Goal: Task Accomplishment & Management: Manage account settings

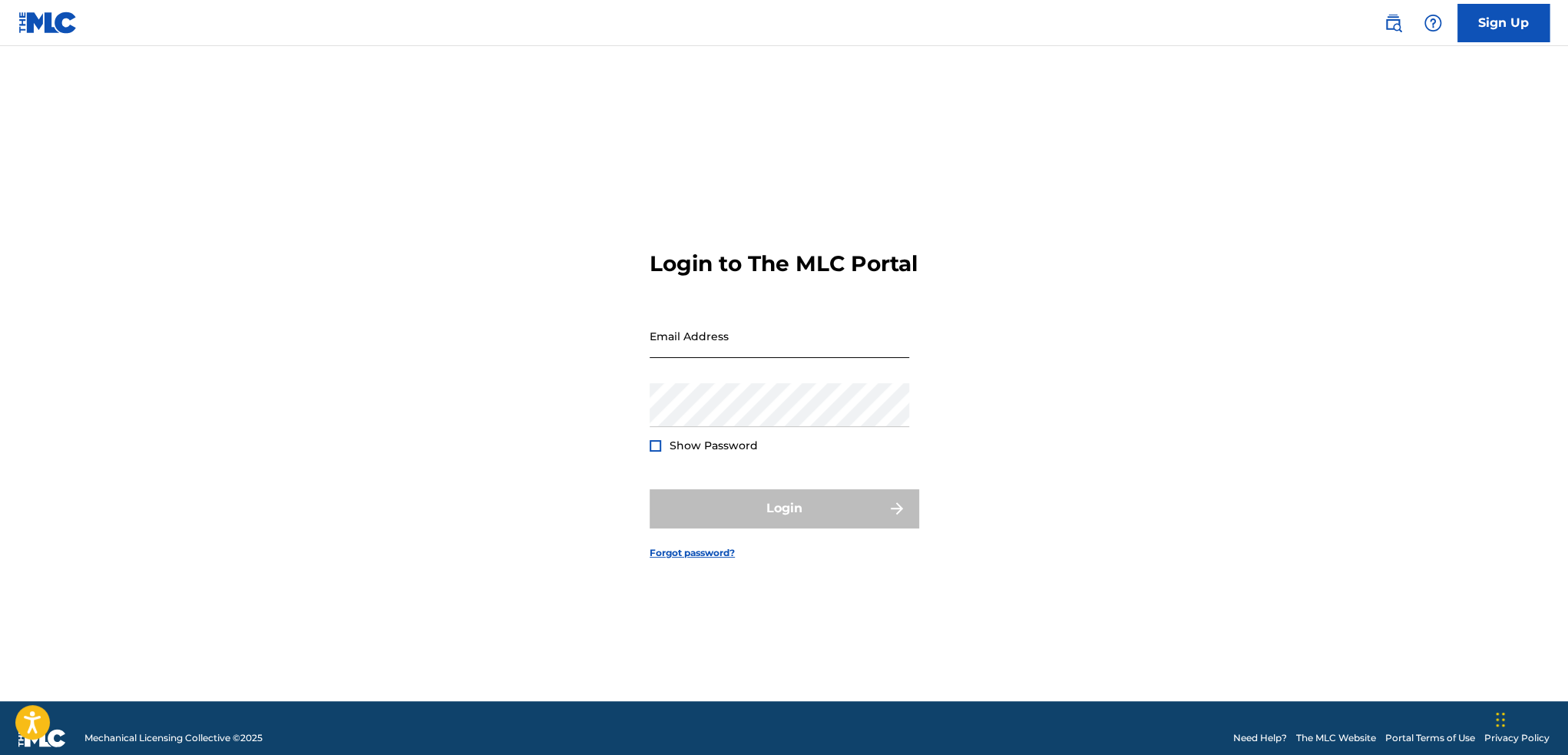
click at [685, 344] on input "Email Address" at bounding box center [779, 336] width 259 height 43
click at [687, 210] on form "Login to The MLC Portal Email Address Password Show Password Login Forgot passw…" at bounding box center [784, 393] width 269 height 617
click at [683, 356] on input "Email Address" at bounding box center [779, 336] width 259 height 43
type input "[EMAIL_ADDRESS][DOMAIN_NAME]"
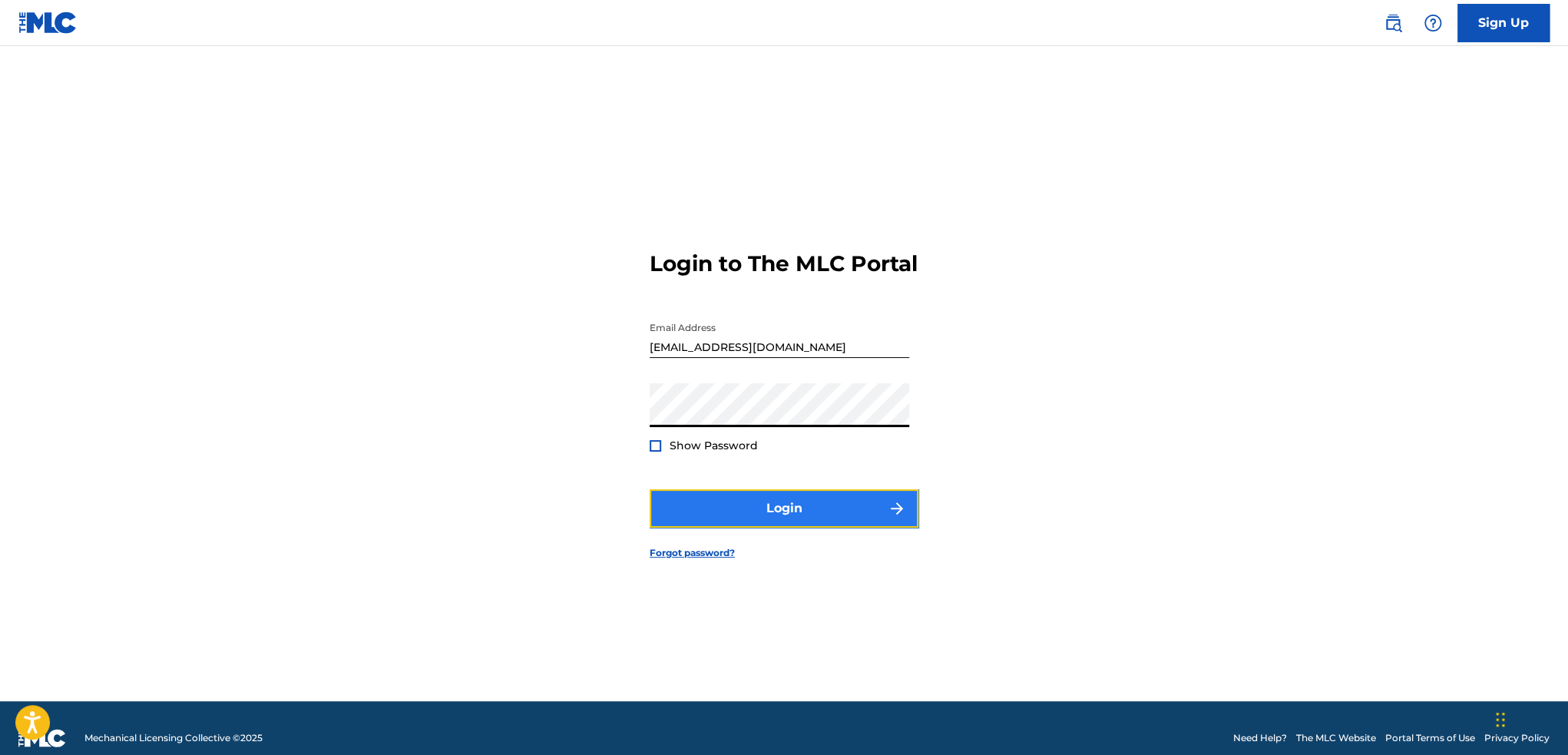
click at [703, 522] on button "Login" at bounding box center [784, 509] width 269 height 39
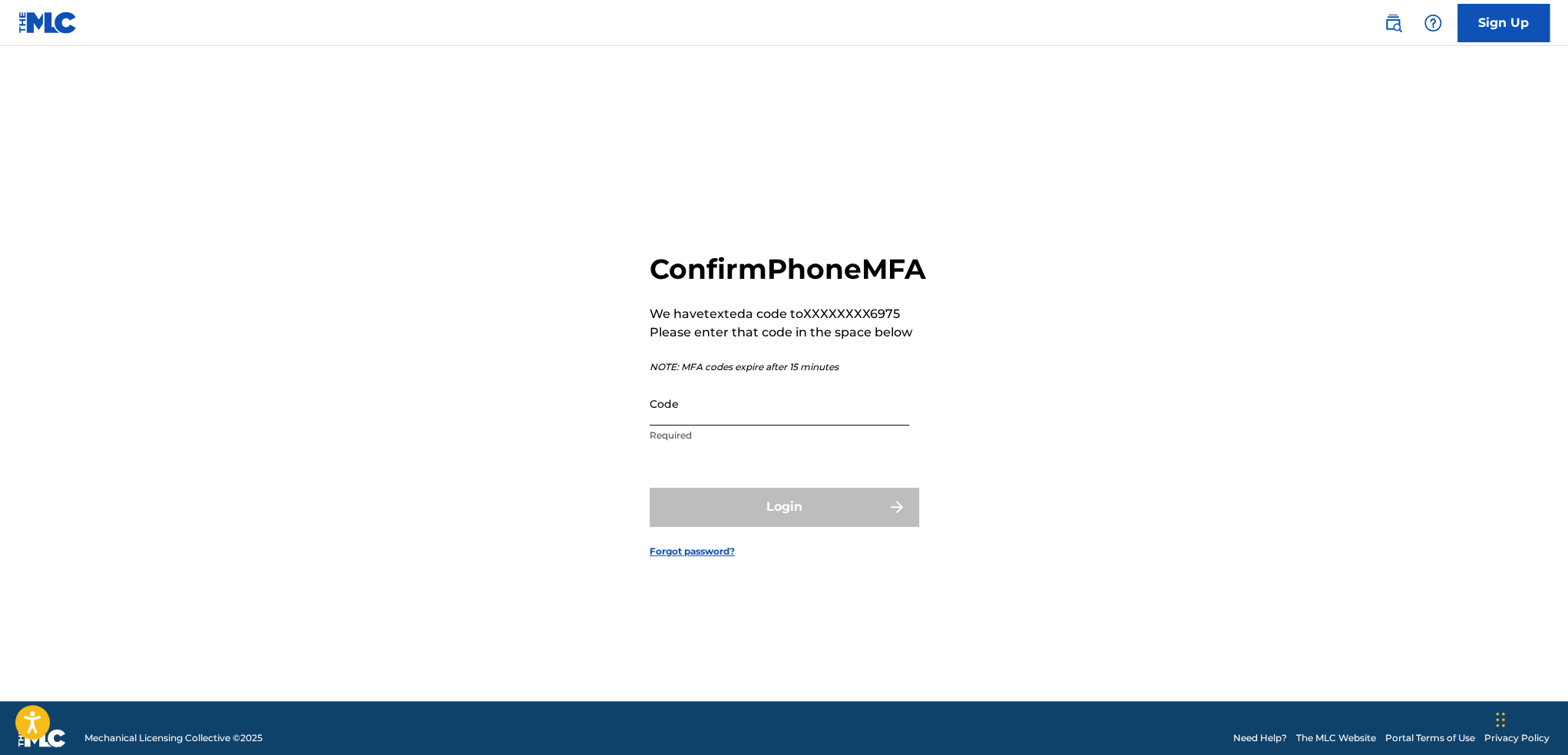
click at [733, 426] on input "Code" at bounding box center [779, 403] width 259 height 43
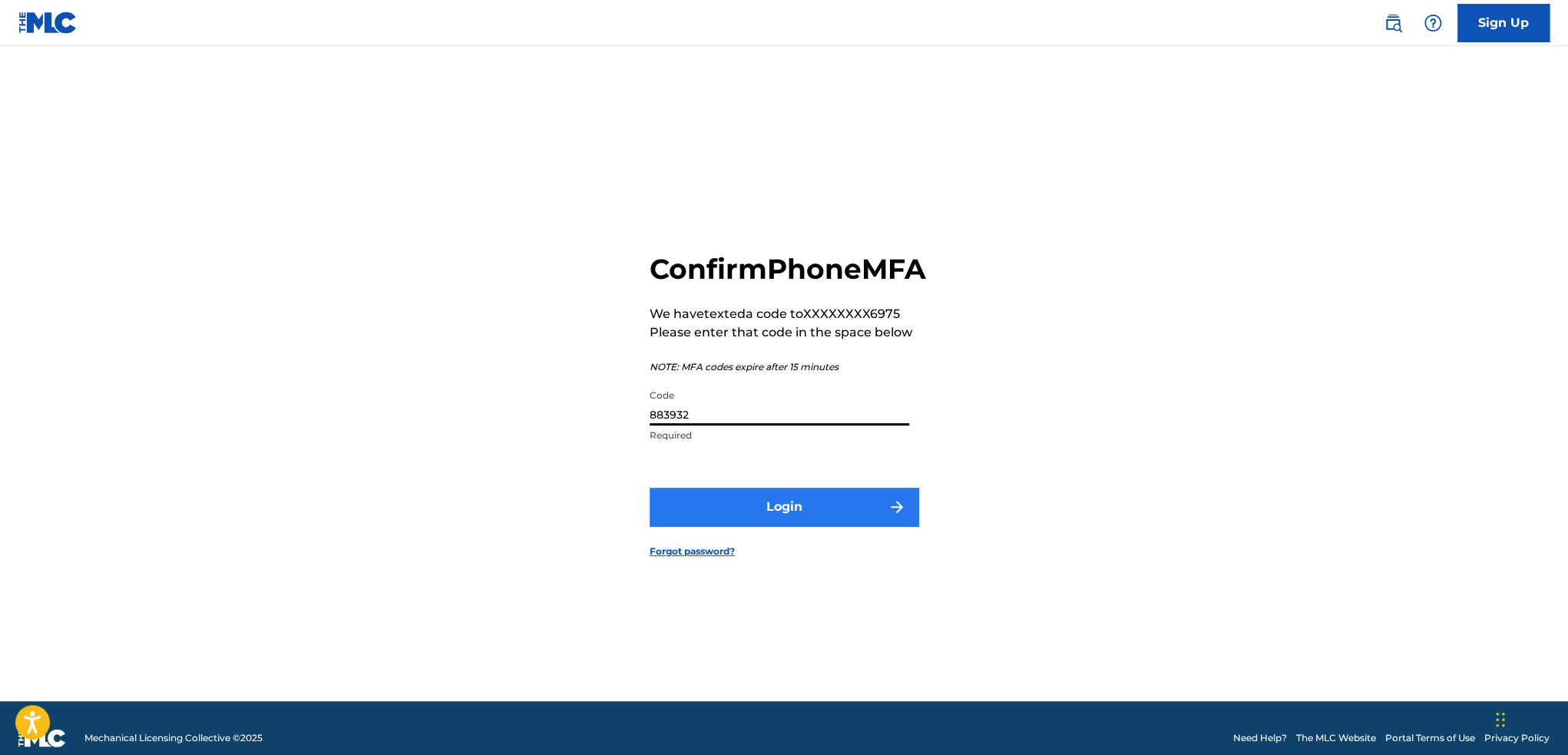
type input "883932"
click at [760, 515] on button "Login" at bounding box center [784, 507] width 269 height 39
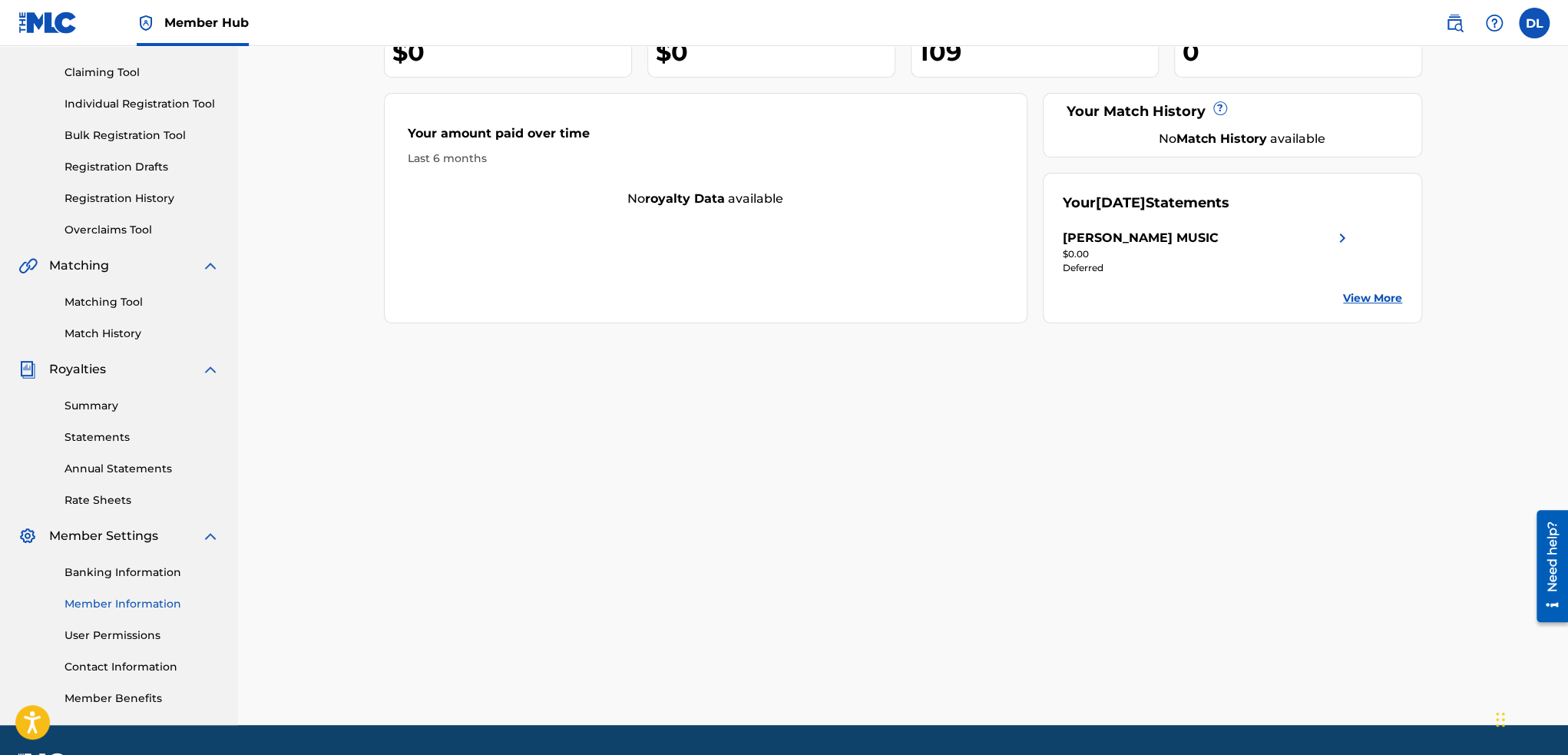
scroll to position [196, 0]
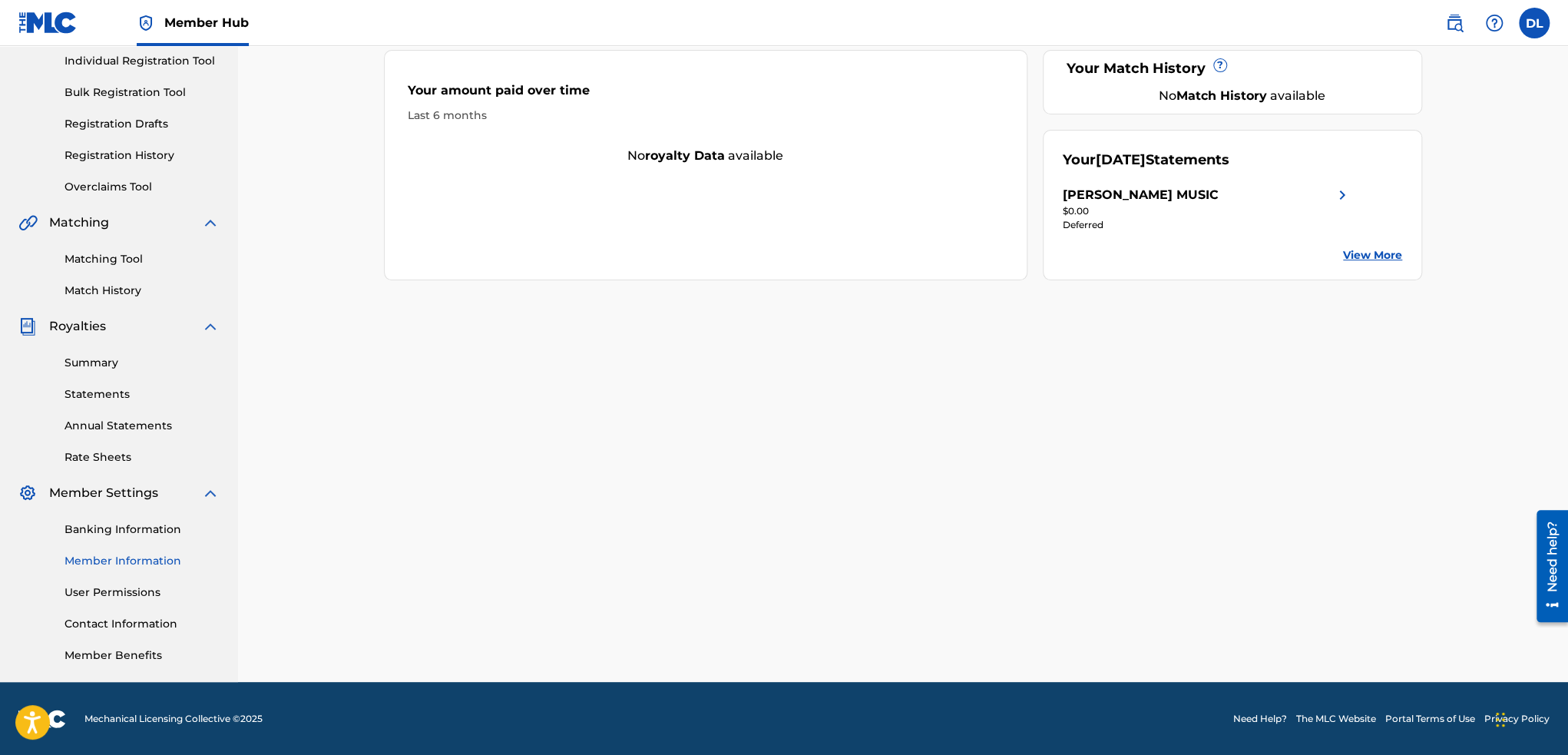
click at [133, 556] on link "Member Information" at bounding box center [142, 561] width 155 height 16
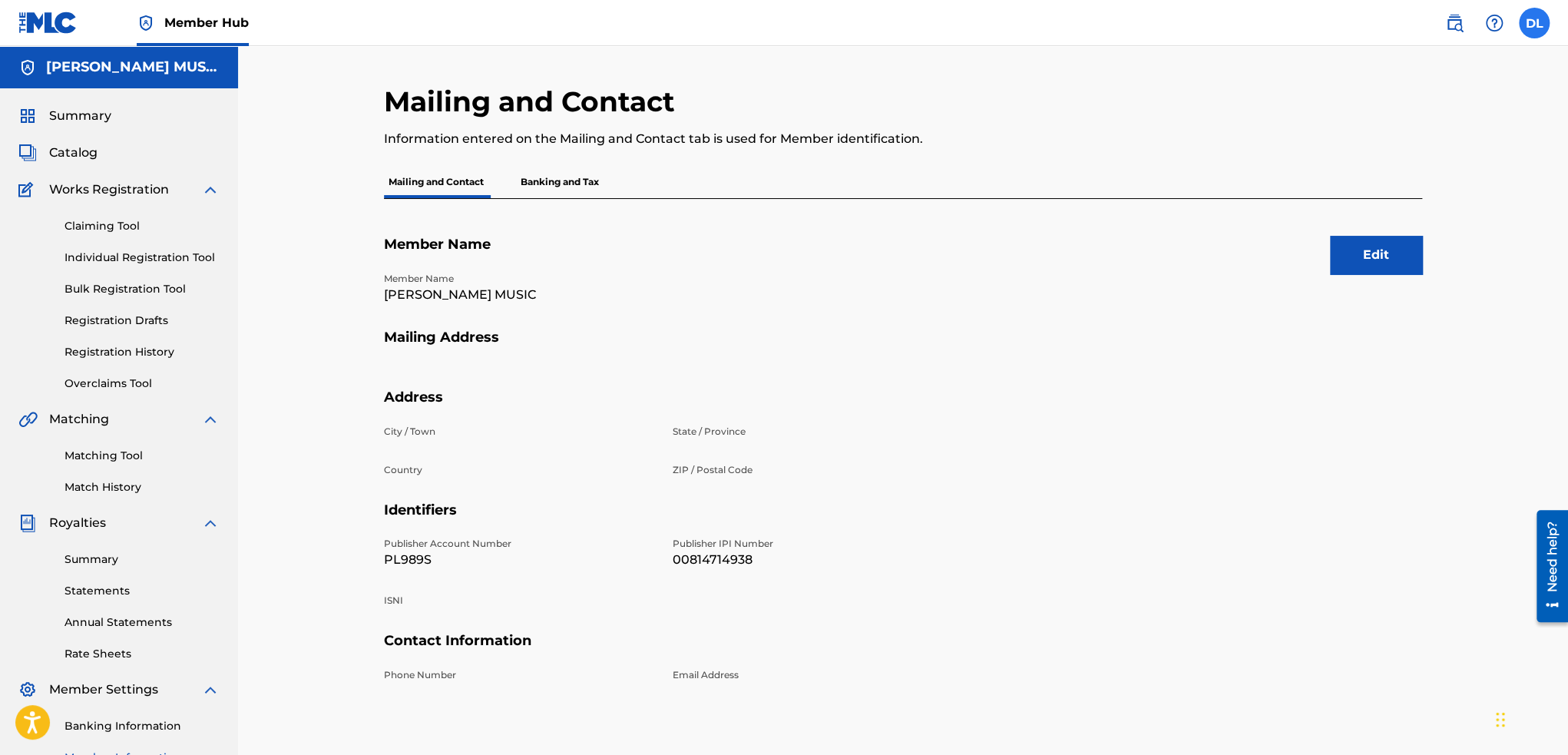
click at [1528, 24] on label at bounding box center [1534, 23] width 31 height 31
click at [1534, 23] on input "DL [PERSON_NAME] [EMAIL_ADDRESS][DOMAIN_NAME] Notification Preferences Profile …" at bounding box center [1534, 23] width 0 height 0
click at [981, 339] on h5 "Mailing Address" at bounding box center [903, 346] width 1038 height 36
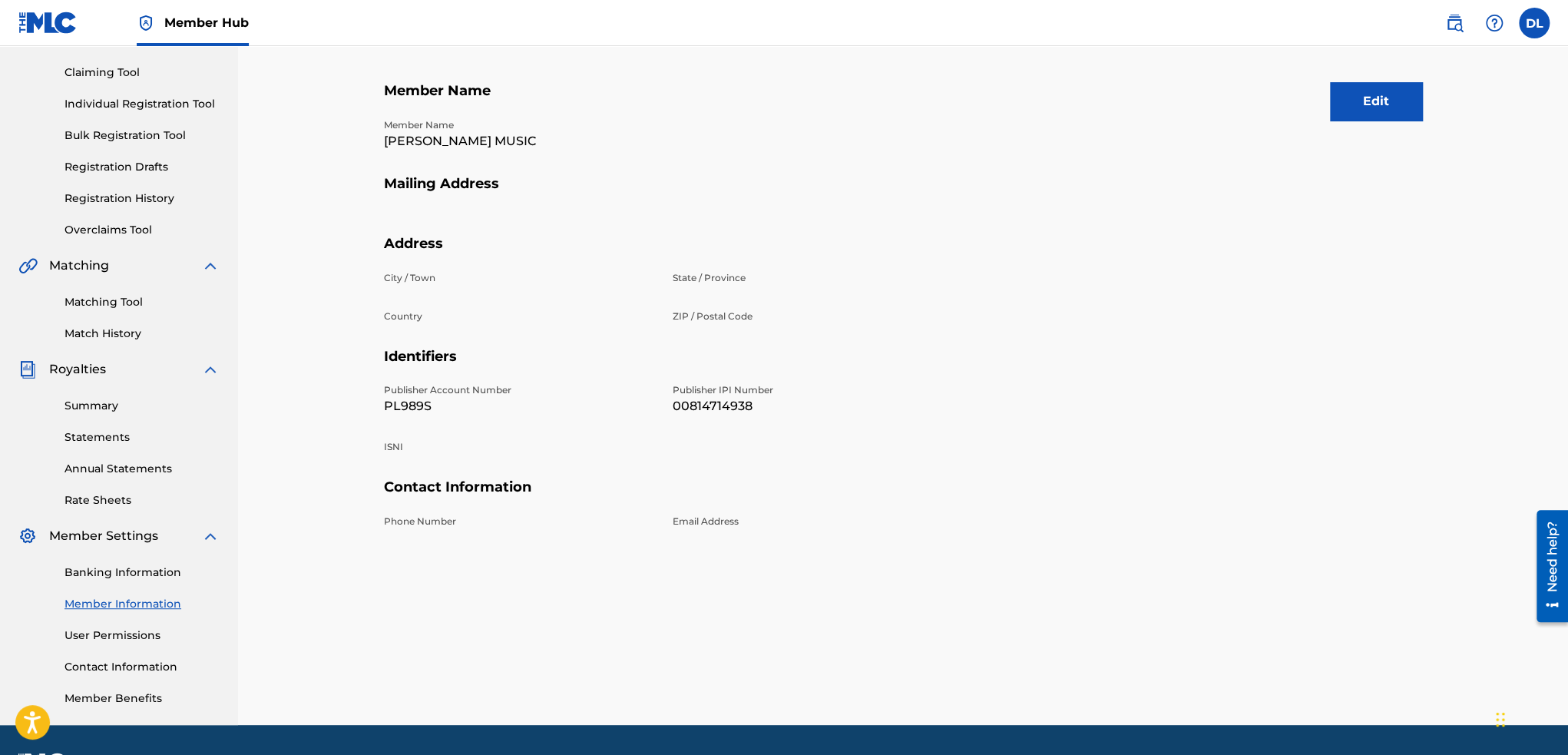
scroll to position [196, 0]
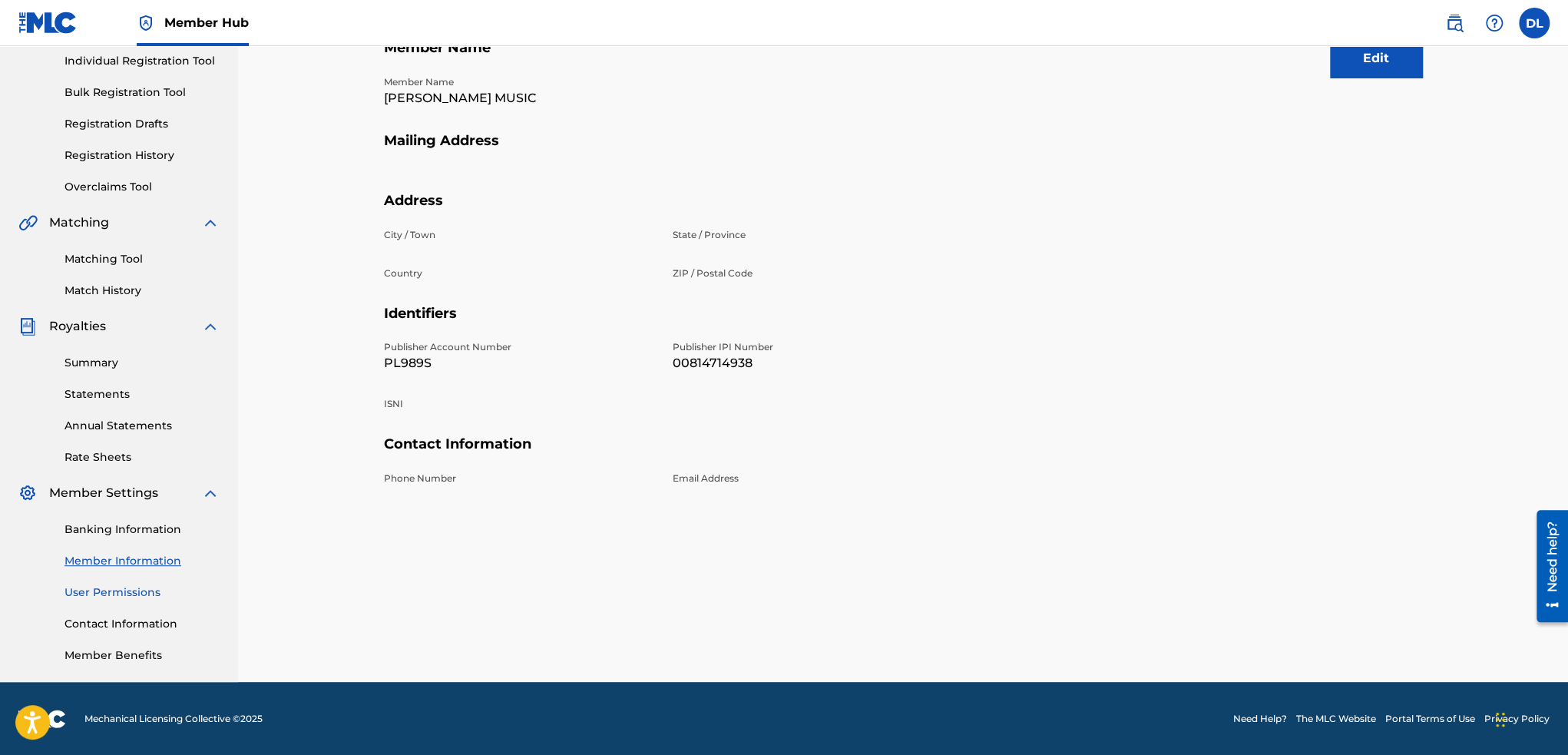
click at [126, 592] on link "User Permissions" at bounding box center [142, 592] width 155 height 16
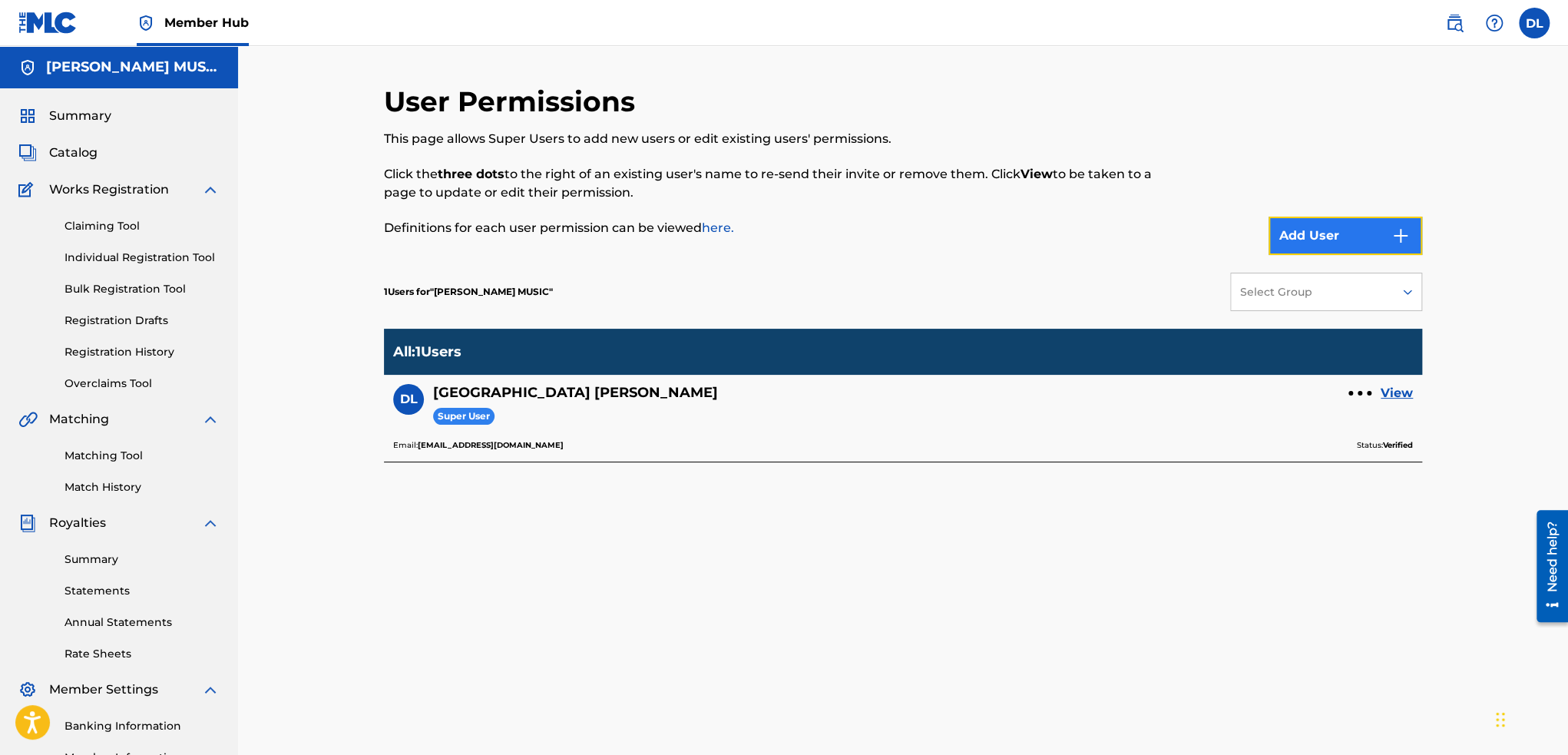
click at [1306, 234] on button "Add User" at bounding box center [1345, 236] width 154 height 39
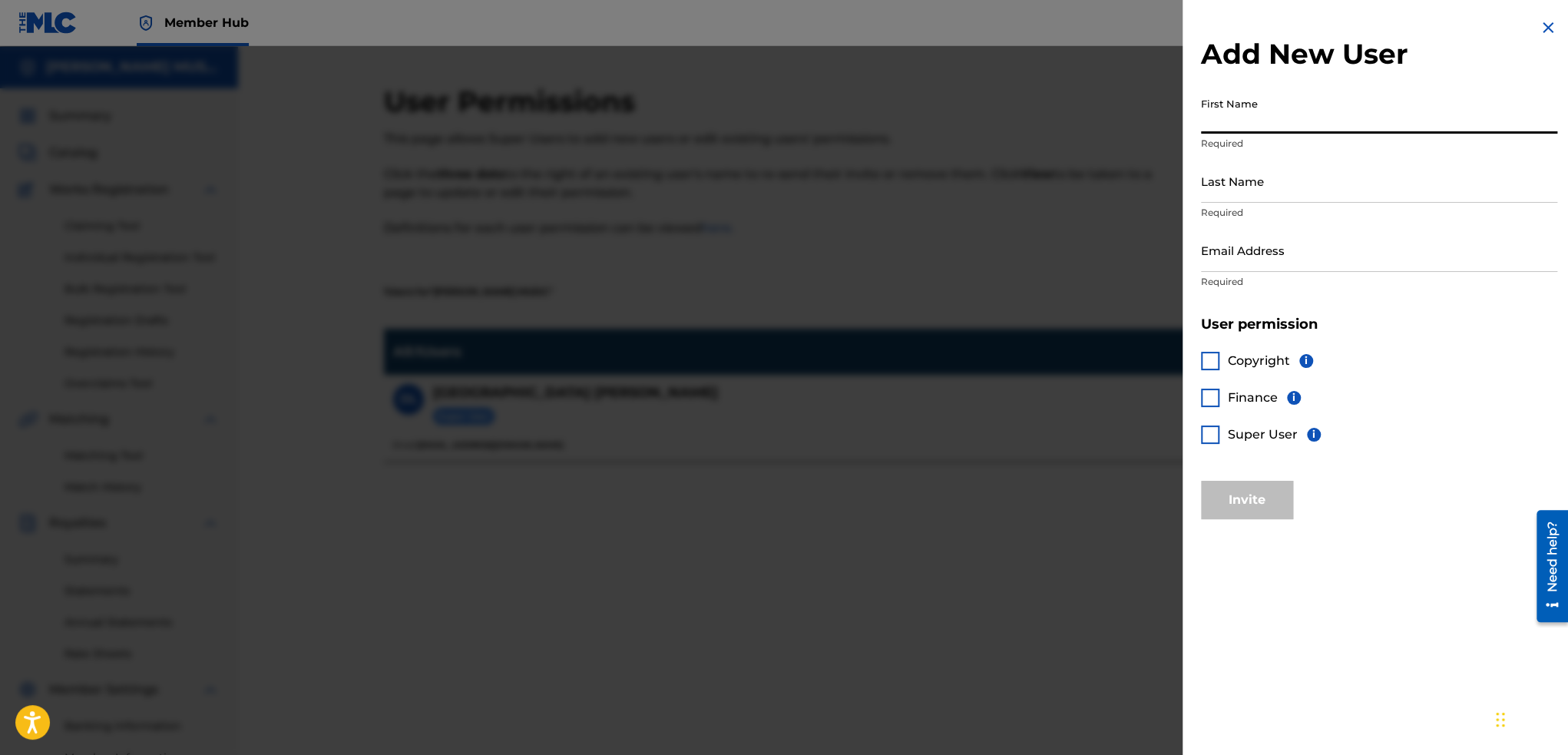
click at [1256, 124] on input "First Name" at bounding box center [1379, 112] width 357 height 43
click at [1232, 254] on input "Email Address" at bounding box center [1379, 250] width 357 height 43
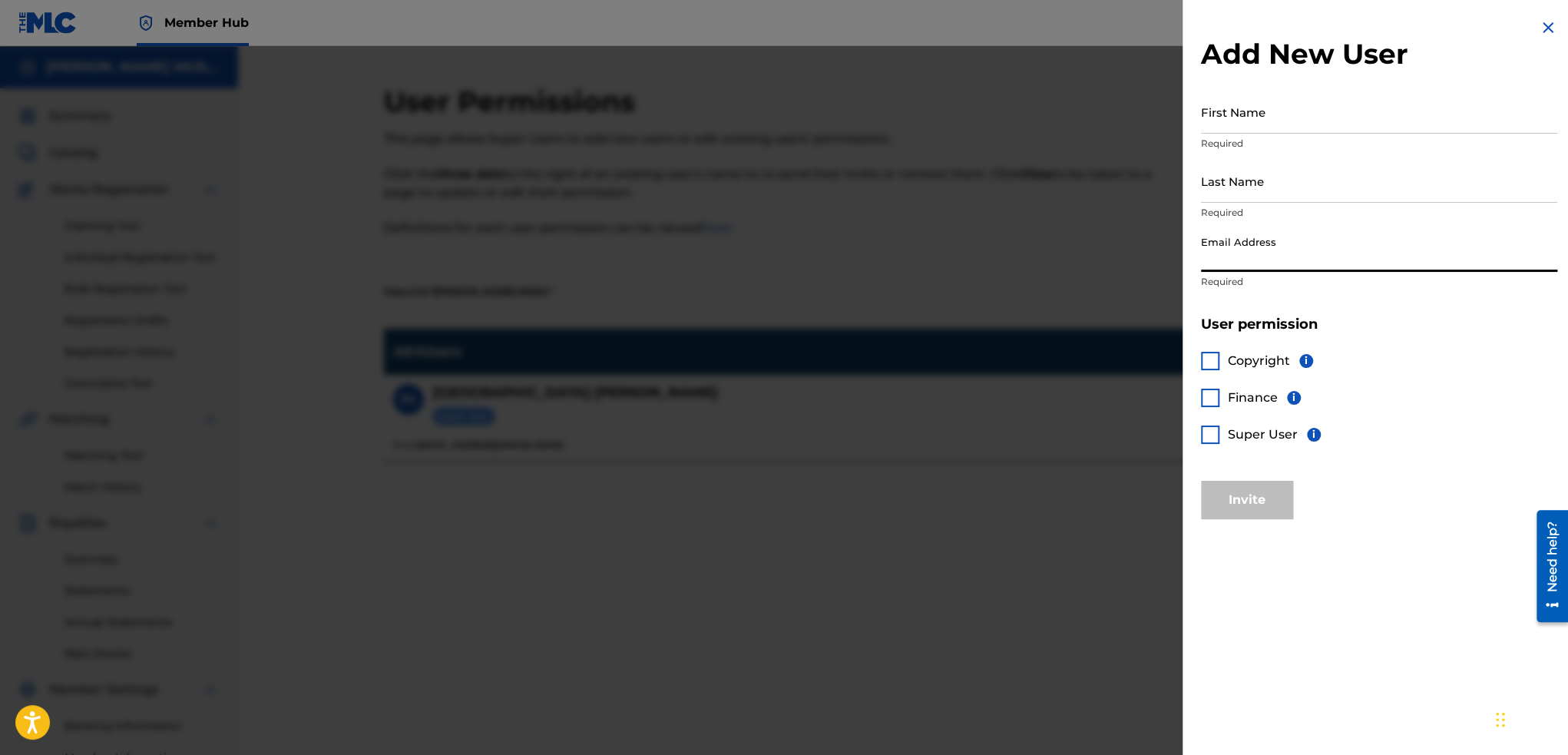
paste input "[EMAIL_ADDRESS][DOMAIN_NAME]"
type input "[EMAIL_ADDRESS][DOMAIN_NAME]"
click at [1249, 132] on input "First Name" at bounding box center [1379, 112] width 357 height 43
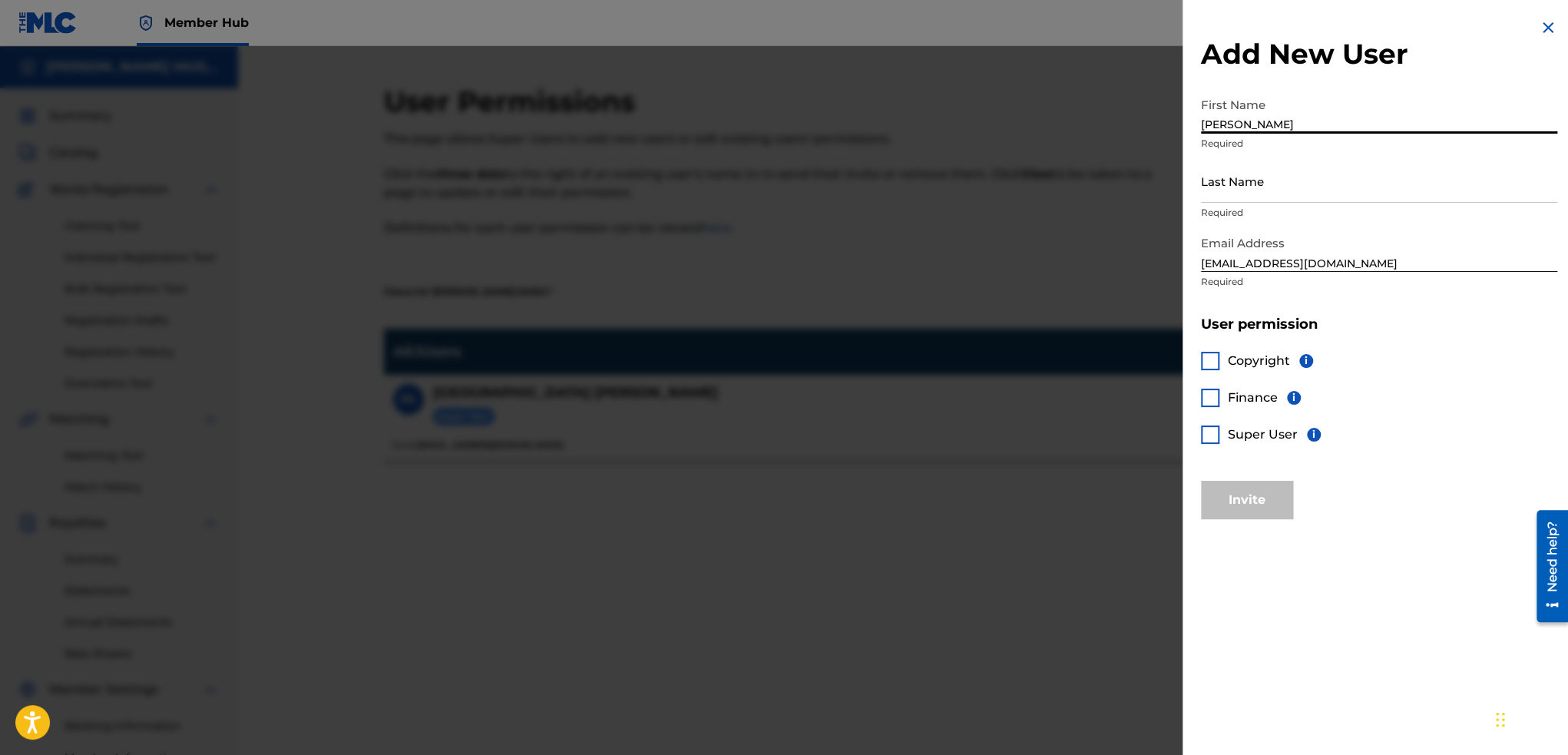
type input "[PERSON_NAME]"
type input "Virat"
click at [1216, 359] on div at bounding box center [1210, 361] width 19 height 19
click at [1246, 483] on button "Invite" at bounding box center [1247, 500] width 92 height 39
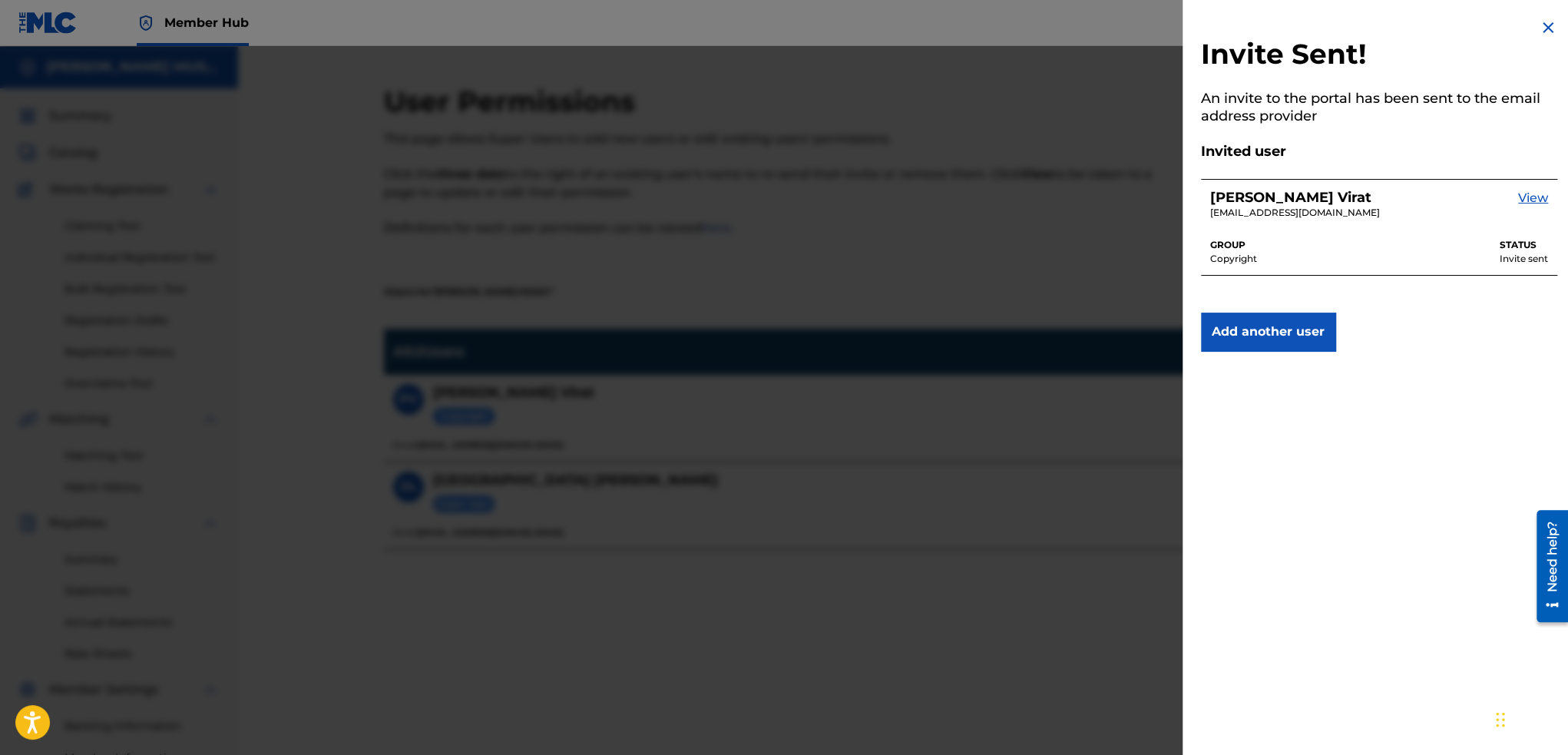
click at [1544, 33] on img at bounding box center [1548, 27] width 19 height 19
